Goal: Communication & Community: Answer question/provide support

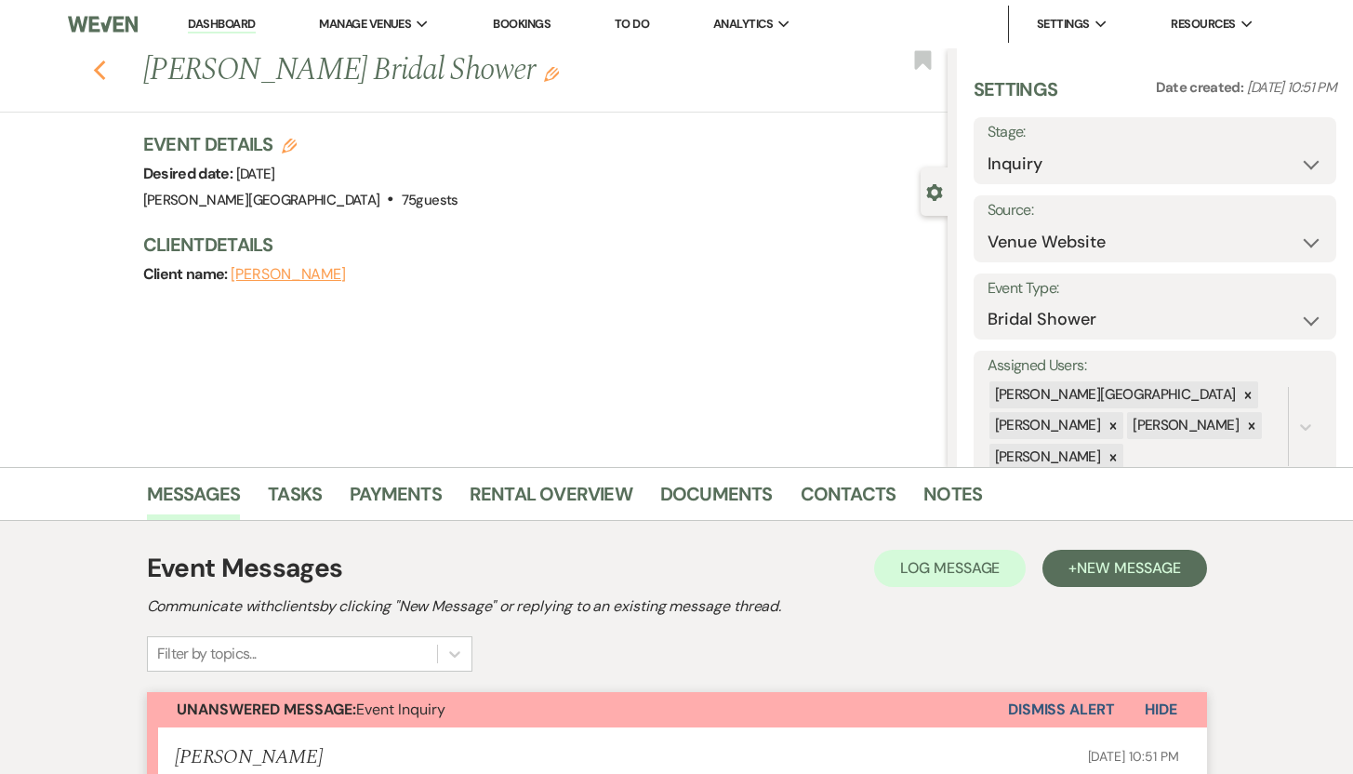
click at [107, 73] on icon "Previous" at bounding box center [100, 71] width 14 height 22
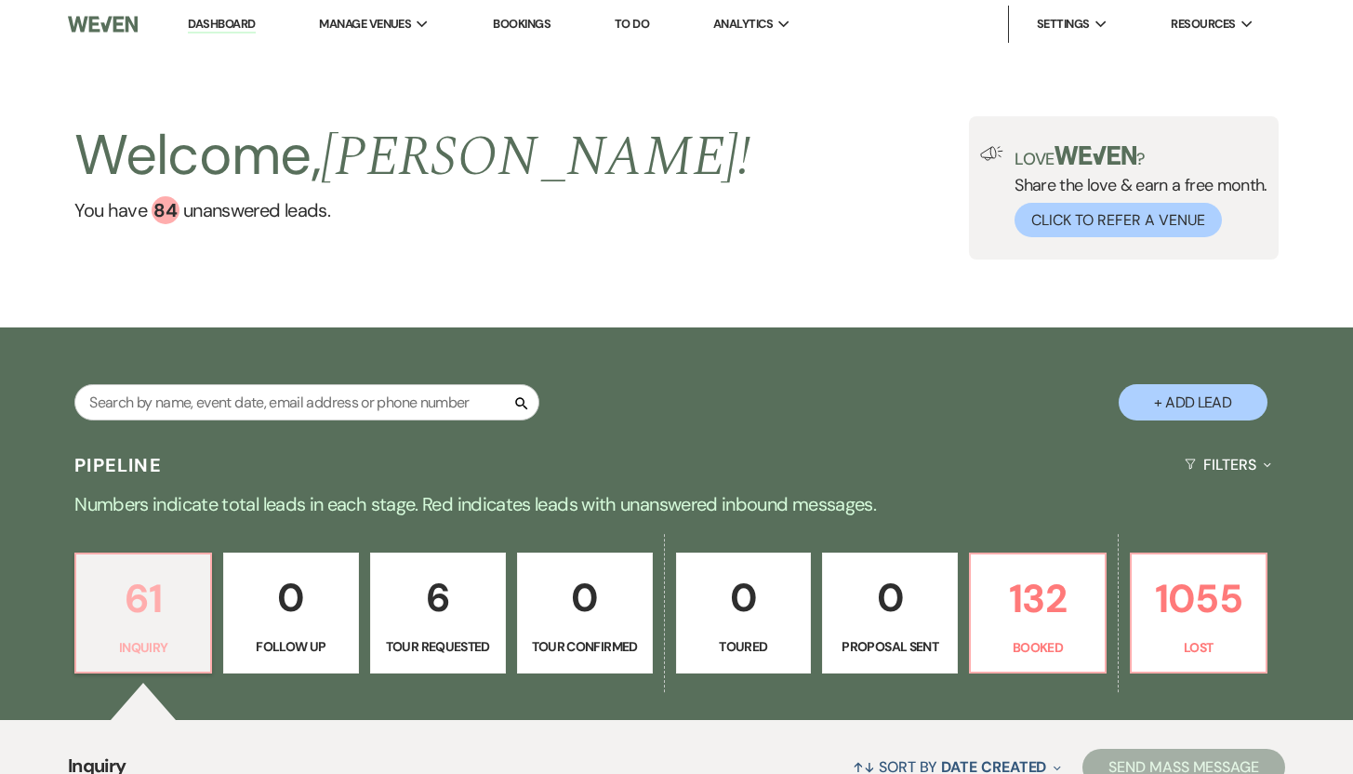
click at [139, 595] on p "61" at bounding box center [143, 598] width 112 height 62
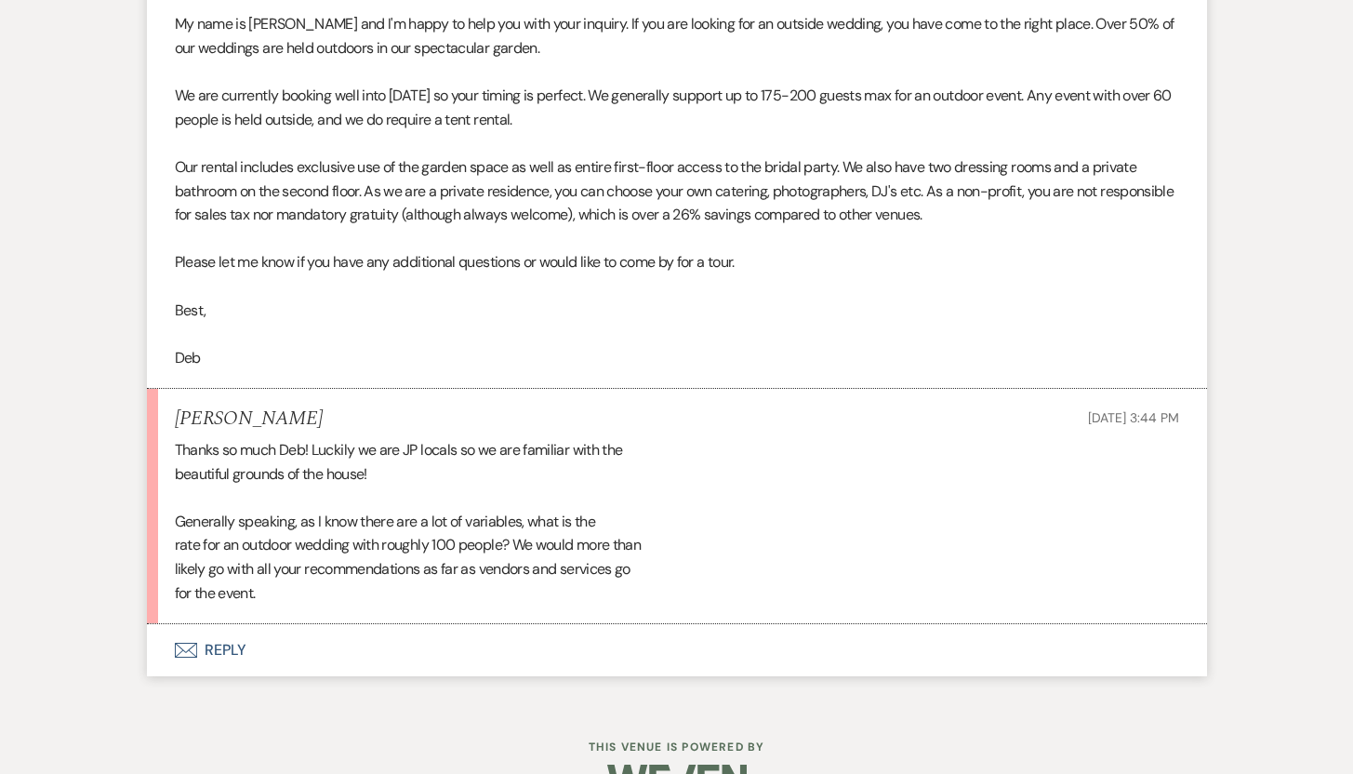
scroll to position [1277, 0]
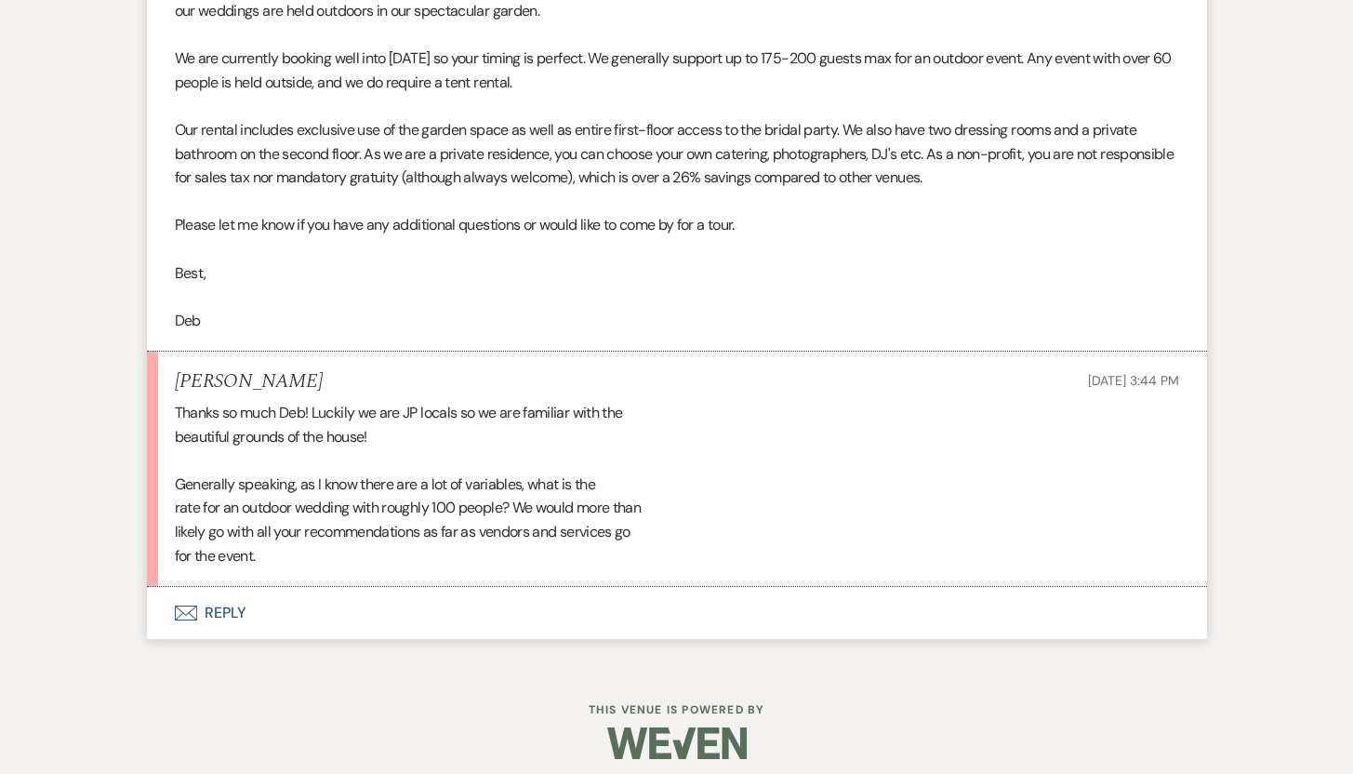
click at [232, 615] on button "Envelope Reply" at bounding box center [677, 613] width 1060 height 52
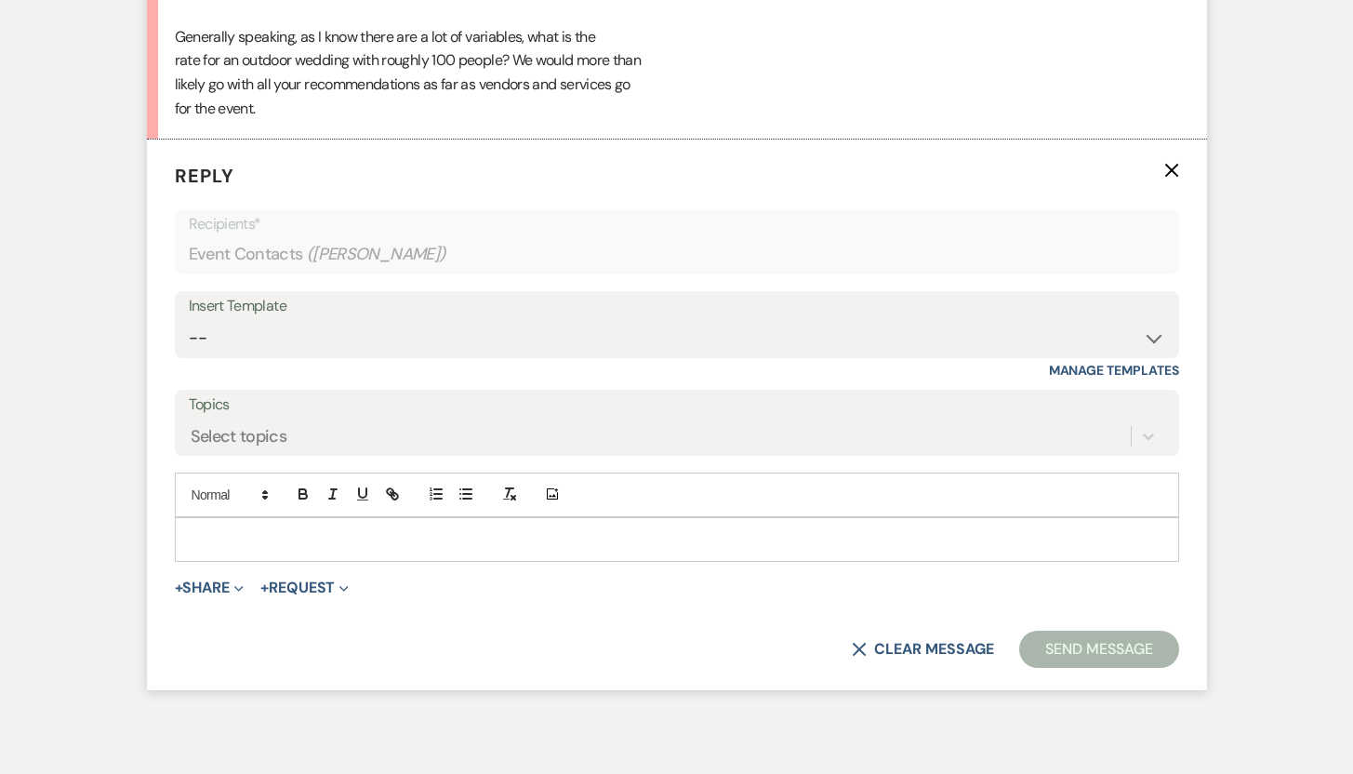
scroll to position [1810, 0]
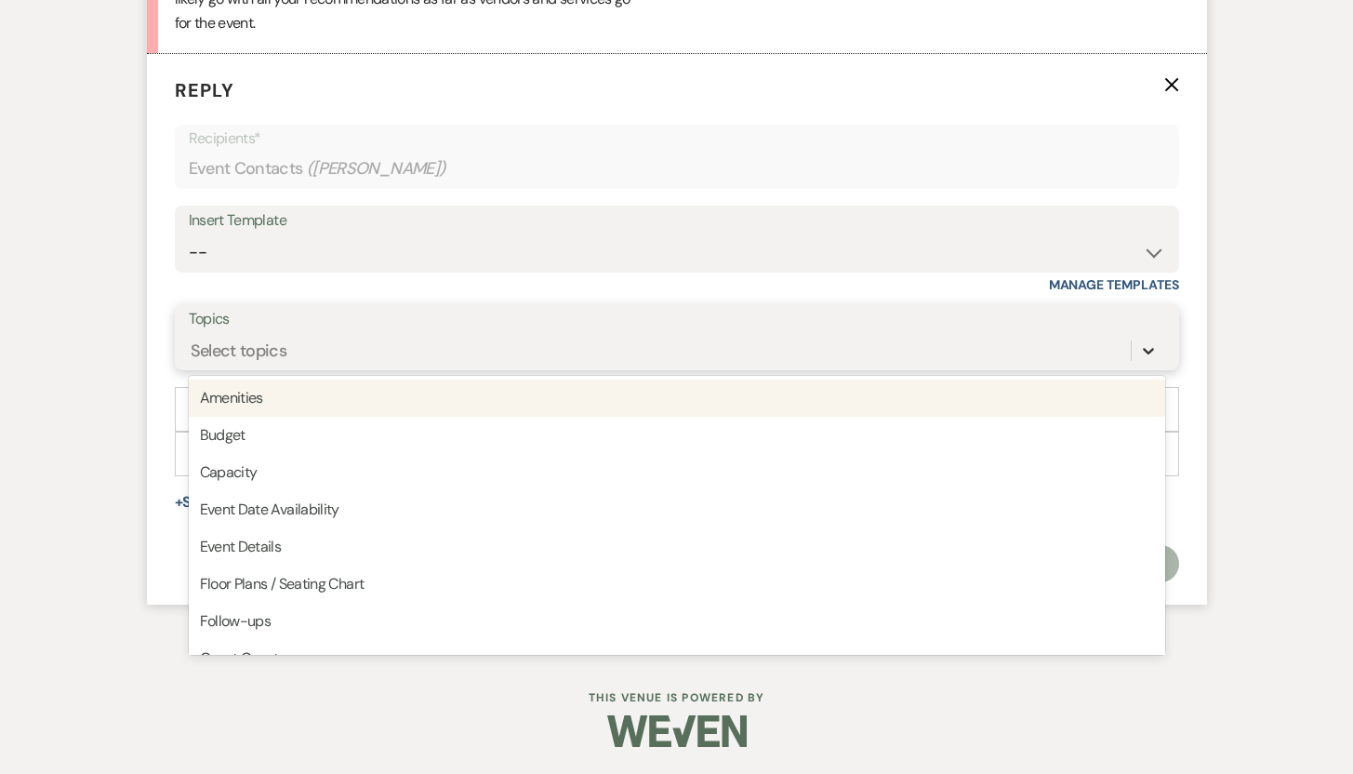
click at [1148, 352] on icon at bounding box center [1148, 351] width 11 height 7
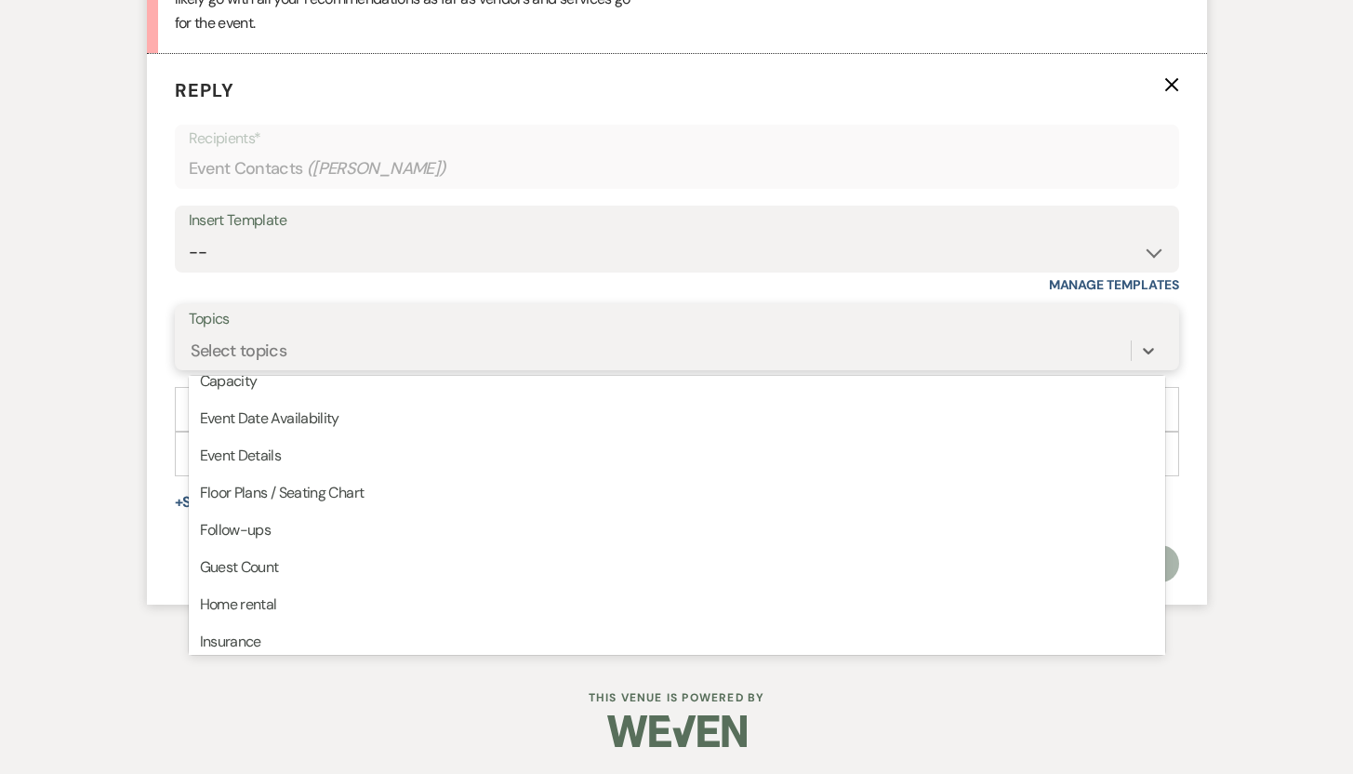
scroll to position [92, 0]
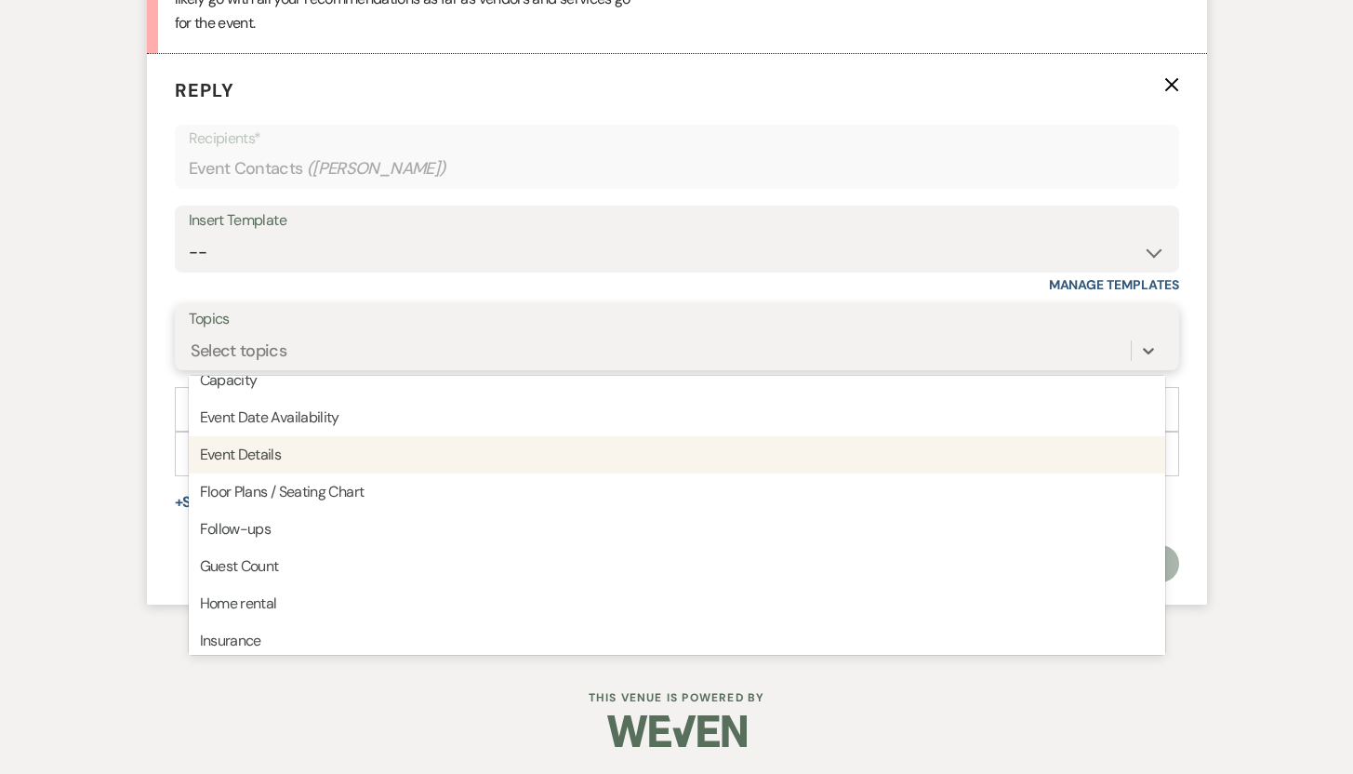
click at [381, 456] on div "Event Details" at bounding box center [677, 454] width 976 height 37
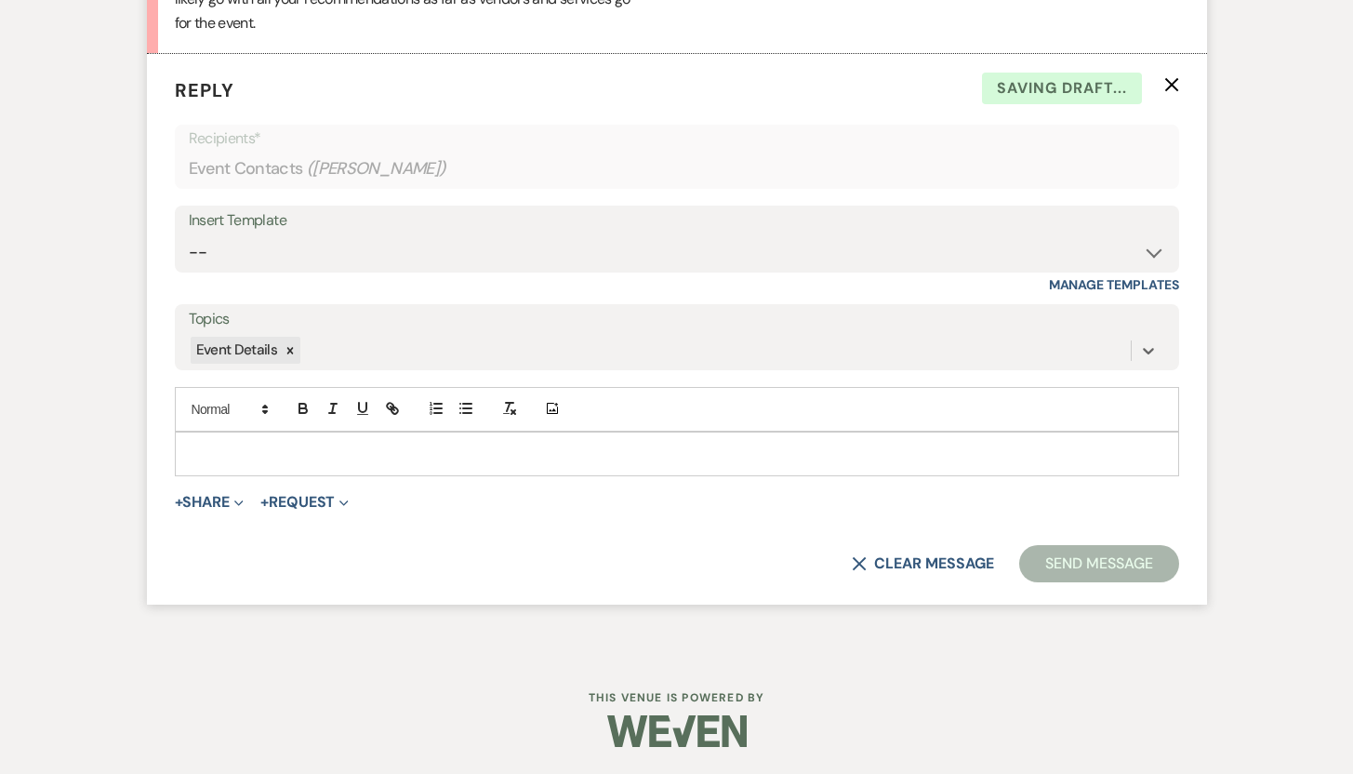
click at [301, 455] on p at bounding box center [677, 454] width 975 height 20
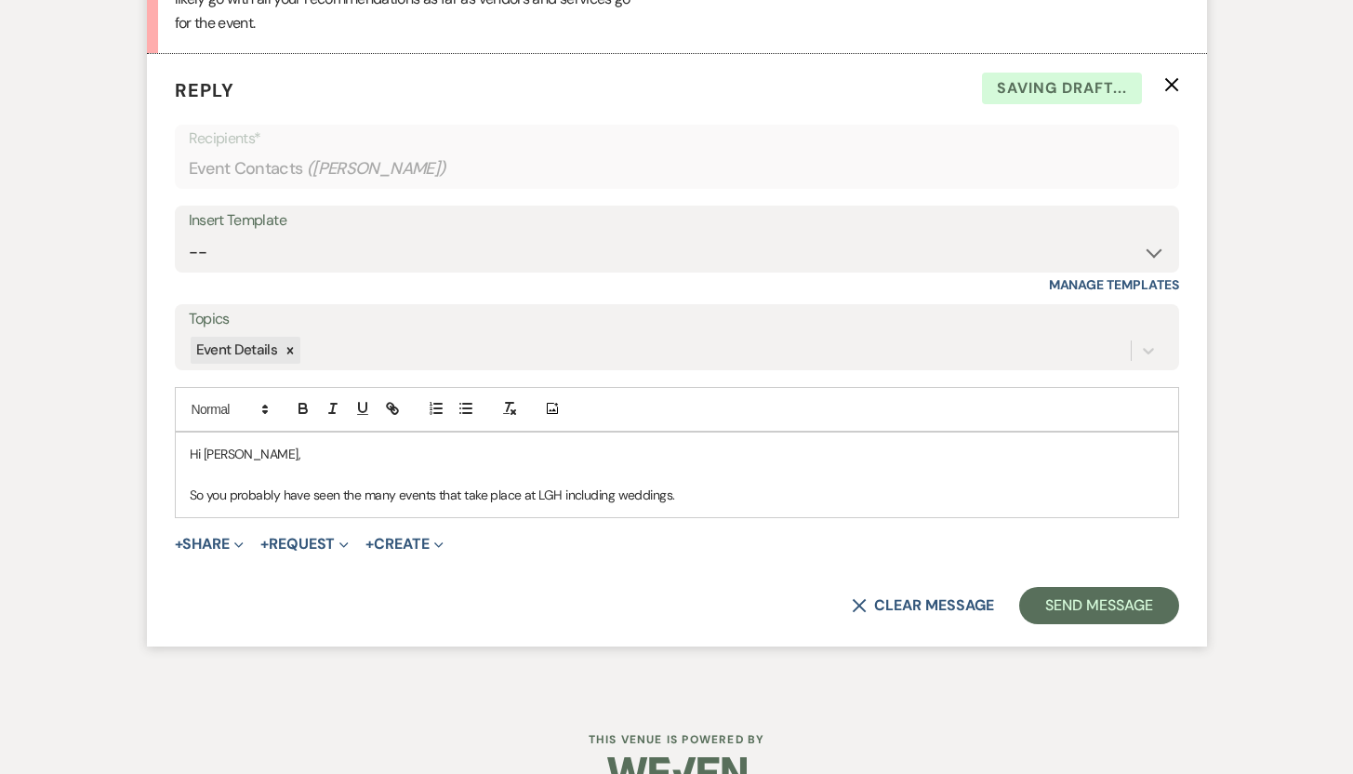
click at [576, 496] on p "So you probably have seen the many events that take place at LGH including wedd…" at bounding box center [677, 494] width 975 height 20
click at [617, 495] on p "So you probably have seen the many events that take place at LGH, including wed…" at bounding box center [677, 494] width 975 height 20
click at [746, 492] on p "So you probably have seen the many events that take place at [GEOGRAPHIC_DATA],…" at bounding box center [677, 494] width 975 height 20
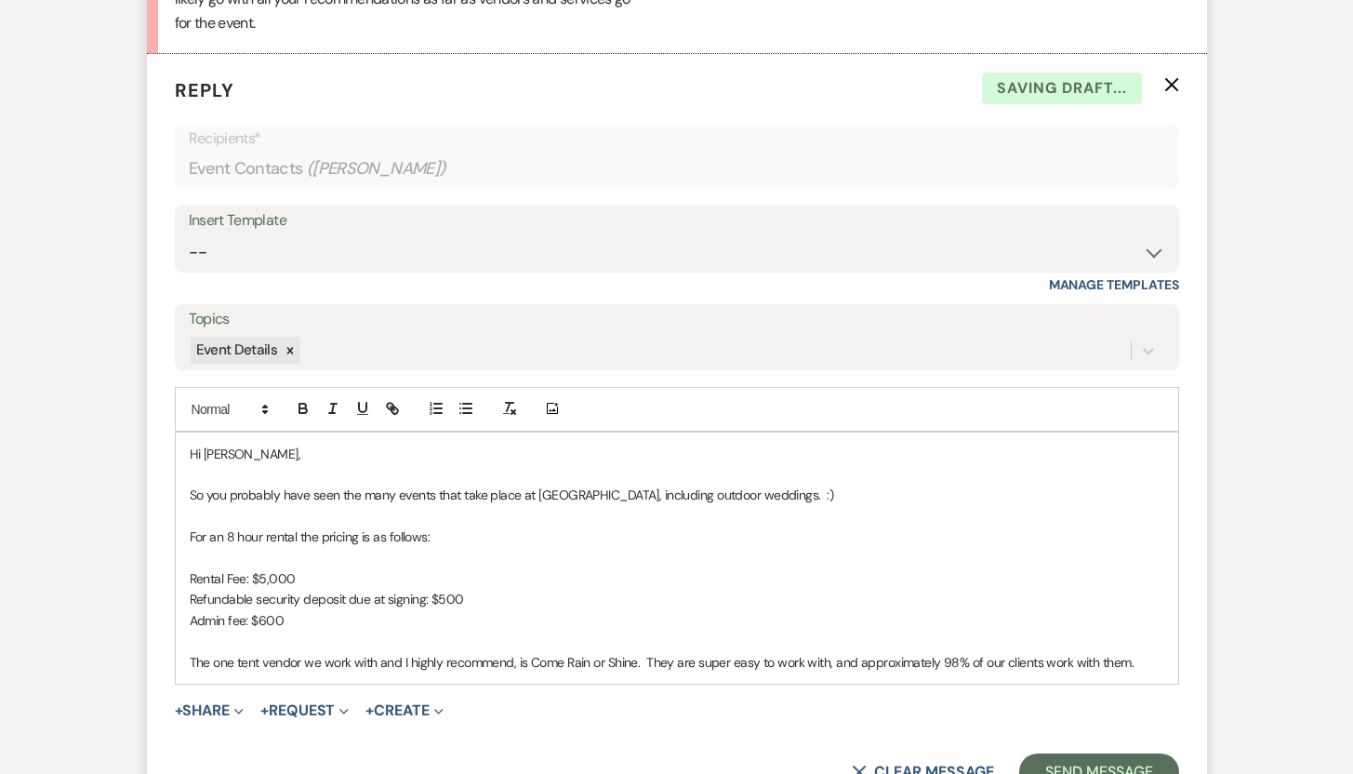
click at [1148, 661] on p "The one tent vendor we work with and I highly recommend, is Come Rain or Shine.…" at bounding box center [677, 662] width 975 height 20
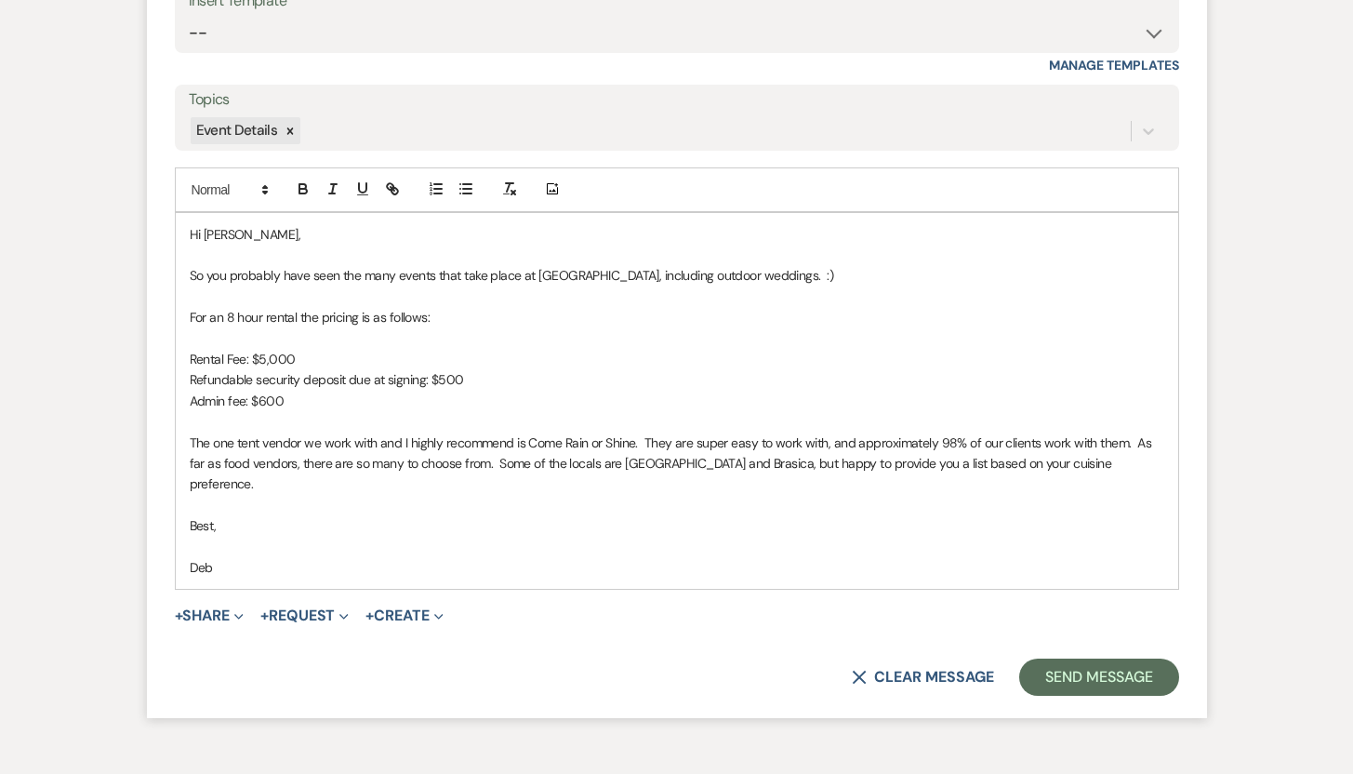
scroll to position [2031, 0]
click at [1103, 657] on button "Send Message" at bounding box center [1098, 675] width 159 height 37
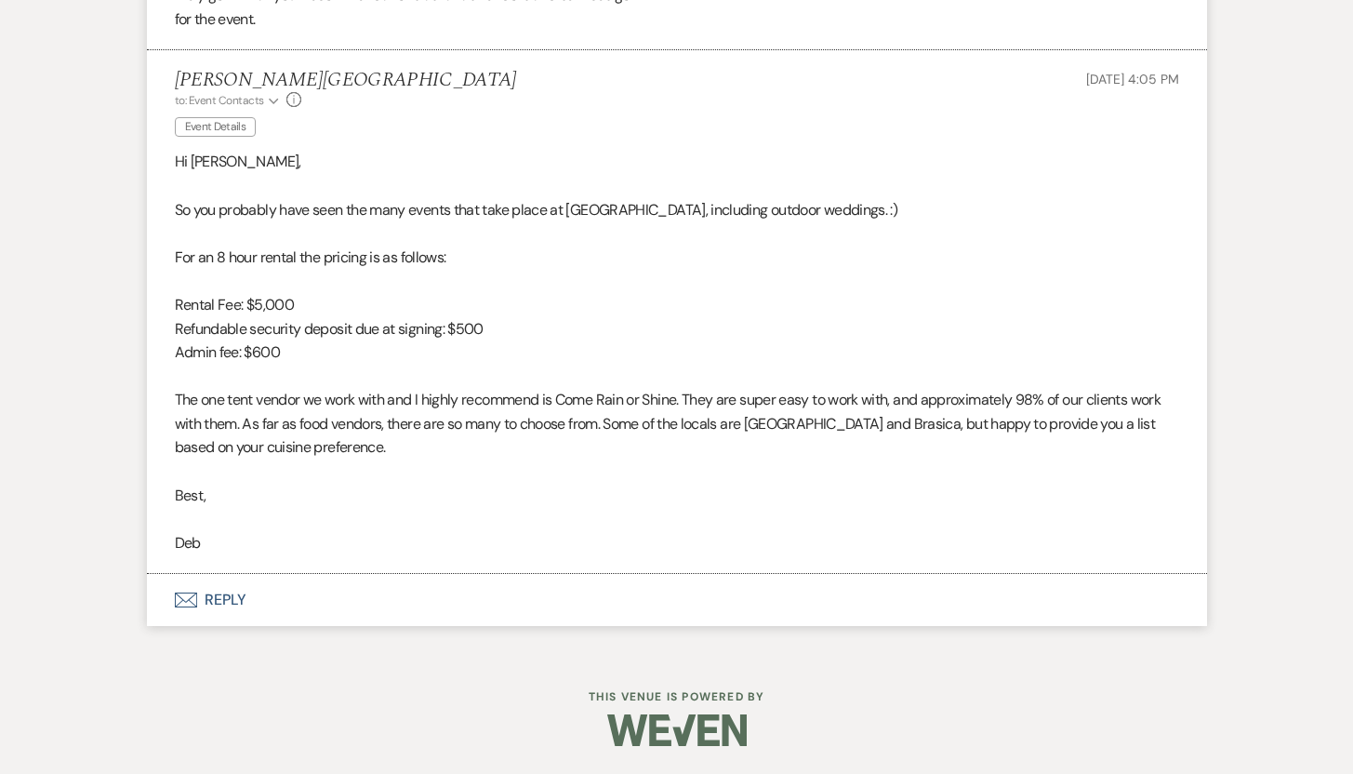
scroll to position [1813, 0]
